Goal: Information Seeking & Learning: Learn about a topic

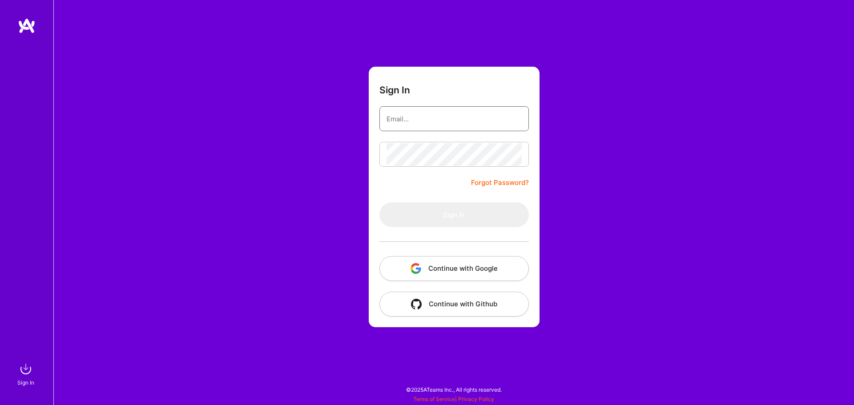
type input "subbusemail@gmail.com"
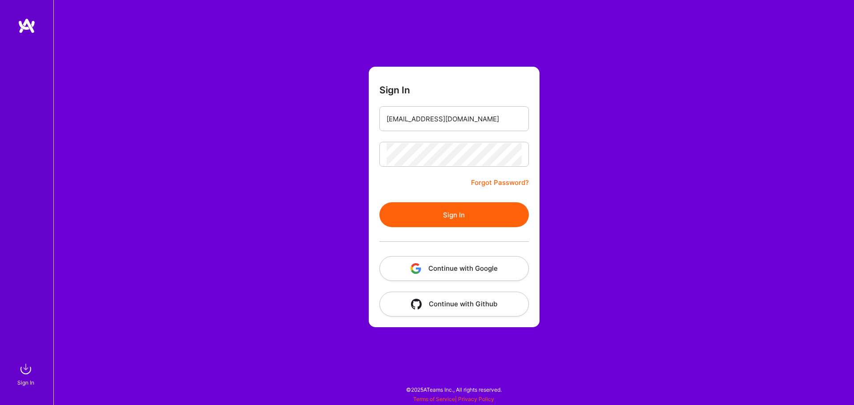
click at [450, 211] on button "Sign In" at bounding box center [453, 214] width 149 height 25
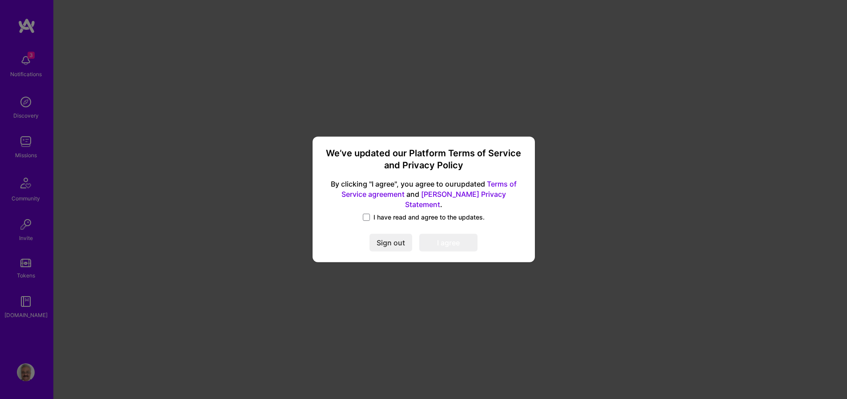
click at [371, 213] on label "I have read and agree to the updates." at bounding box center [424, 217] width 122 height 9
click at [0, 0] on input "I have read and agree to the updates." at bounding box center [0, 0] width 0 height 0
click at [455, 237] on button "I agree" at bounding box center [448, 243] width 58 height 18
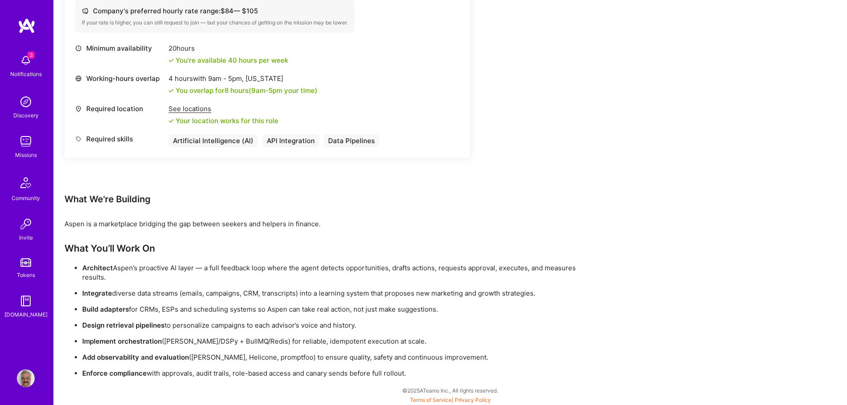
scroll to position [388, 0]
drag, startPoint x: 417, startPoint y: 369, endPoint x: 81, endPoint y: 266, distance: 351.3
click at [81, 266] on ul "Architect Aspen’s proactive AI layer — a full feedback loop where the agent det…" at bounding box center [331, 319] width 534 height 115
copy ul "Architect Aspen’s proactive AI layer — a full feedback loop where the agent det…"
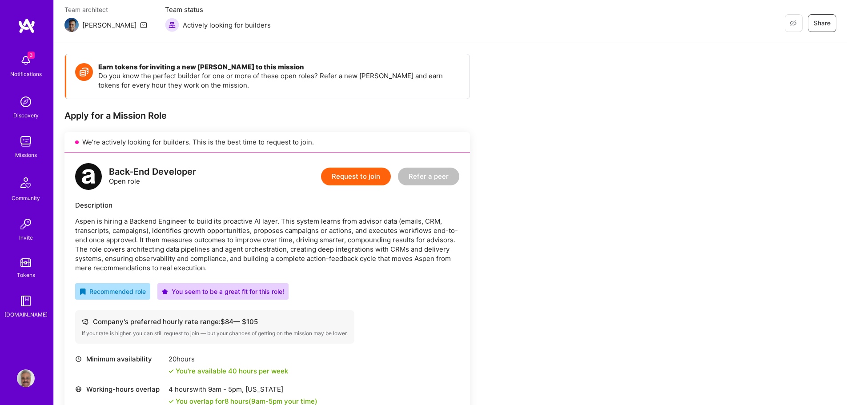
scroll to position [0, 0]
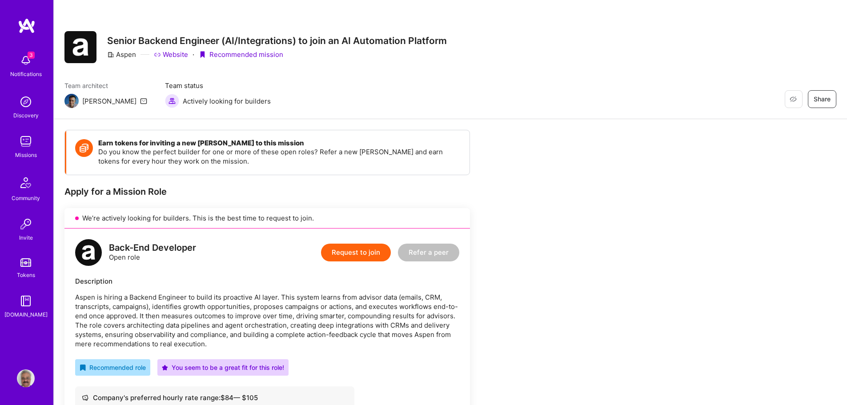
click at [16, 22] on link at bounding box center [26, 26] width 53 height 16
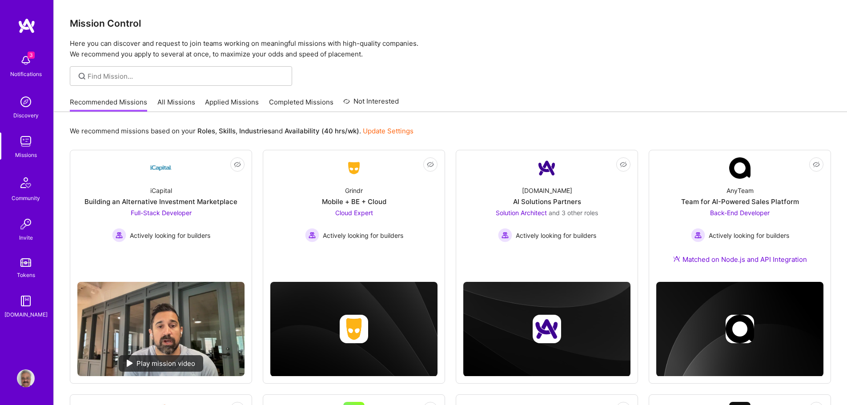
click at [168, 101] on link "All Missions" at bounding box center [176, 104] width 38 height 15
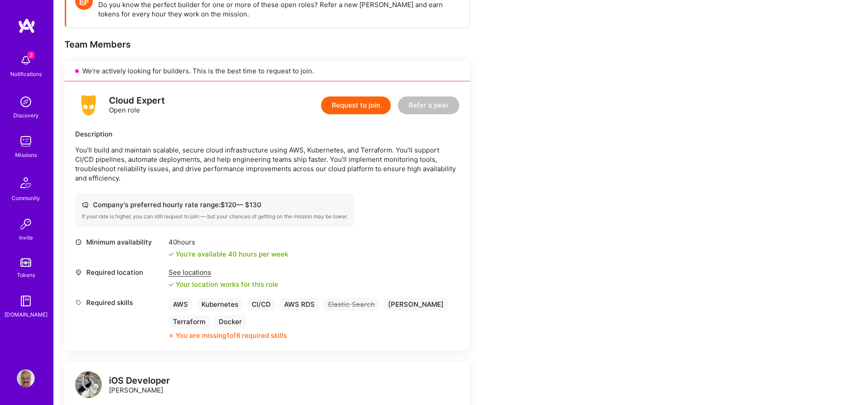
scroll to position [178, 0]
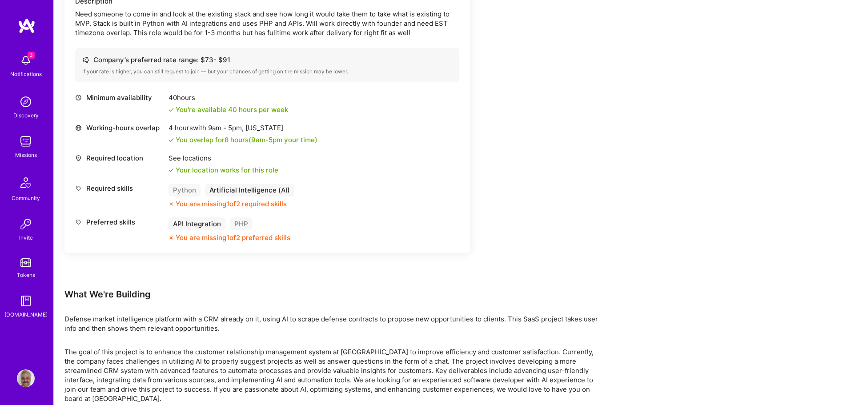
scroll to position [236, 0]
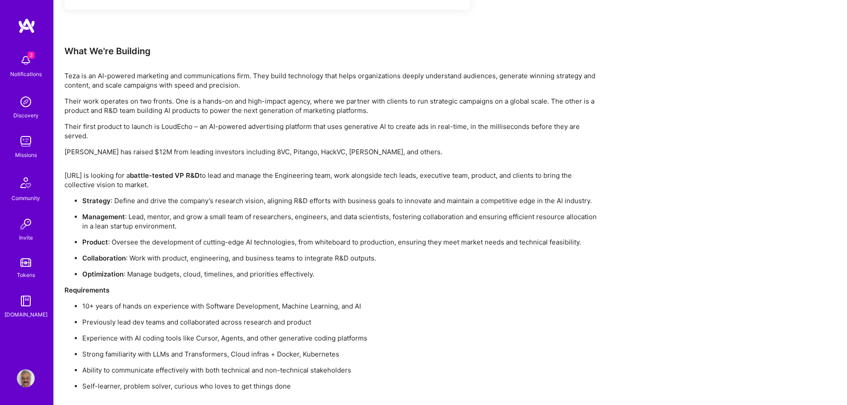
scroll to position [596, 0]
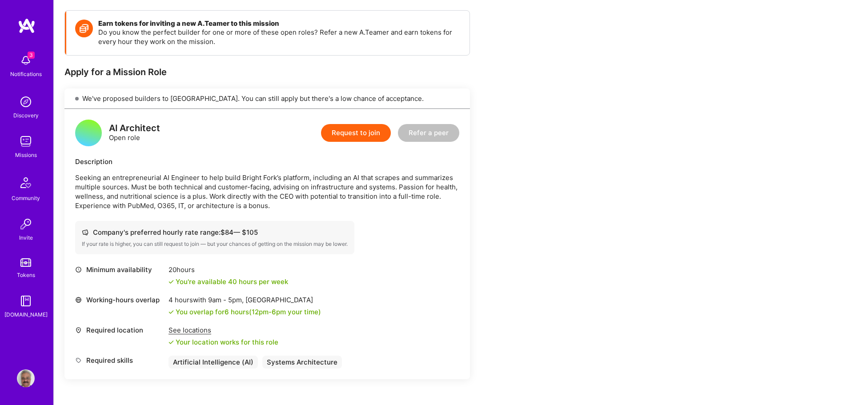
scroll to position [22, 0]
